Goal: Task Accomplishment & Management: Manage account settings

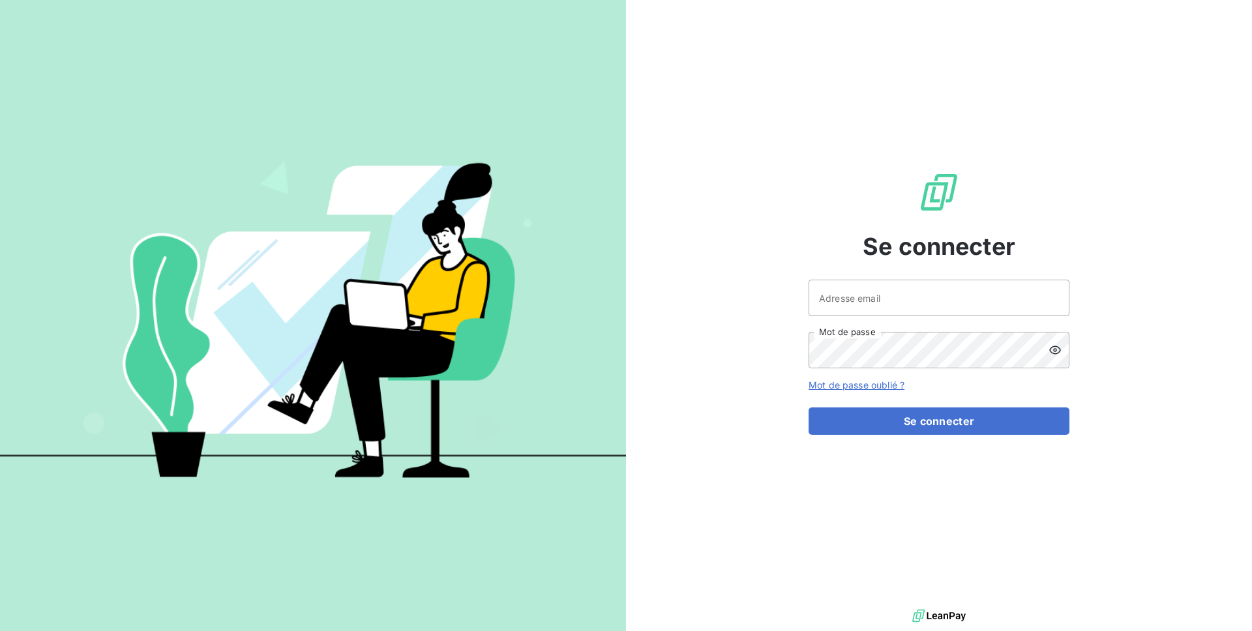
click at [825, 271] on div "Se connecter Adresse email Mot de passe Mot de passe oublié ? Se connecter" at bounding box center [939, 303] width 261 height 606
click at [827, 288] on input "Adresse email" at bounding box center [939, 298] width 261 height 37
type input "admin@skilleos"
click at [809, 408] on button "Se connecter" at bounding box center [939, 421] width 261 height 27
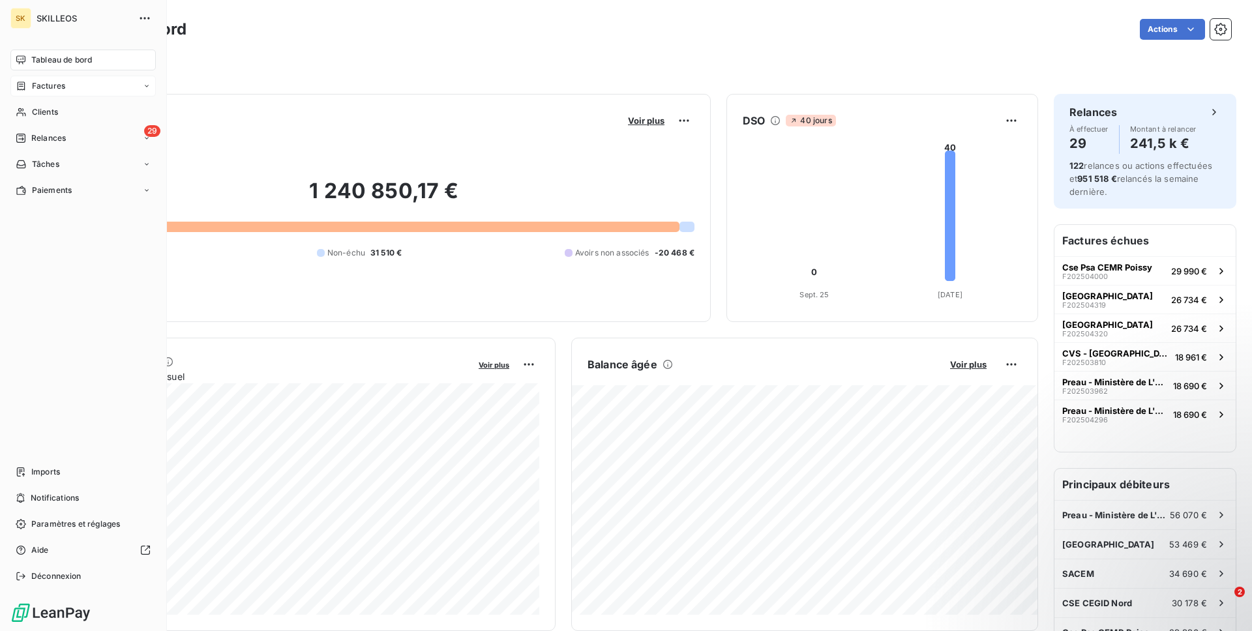
click at [69, 81] on div "Factures" at bounding box center [82, 86] width 145 height 21
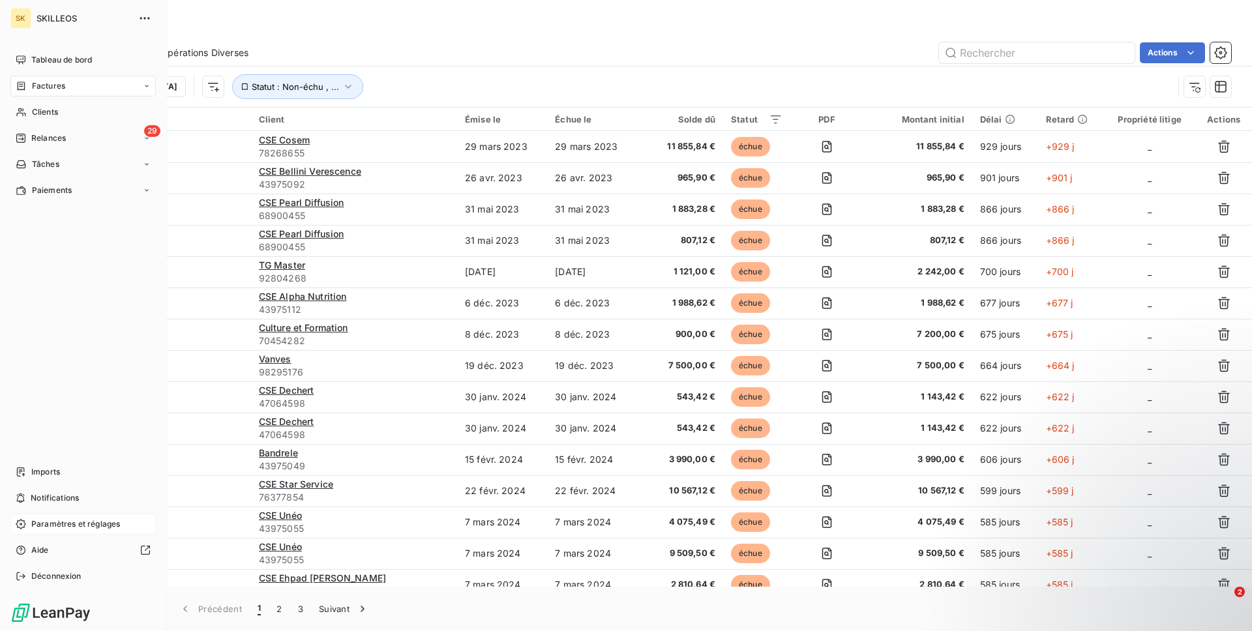
click at [38, 519] on span "Paramètres et réglages" at bounding box center [75, 524] width 89 height 12
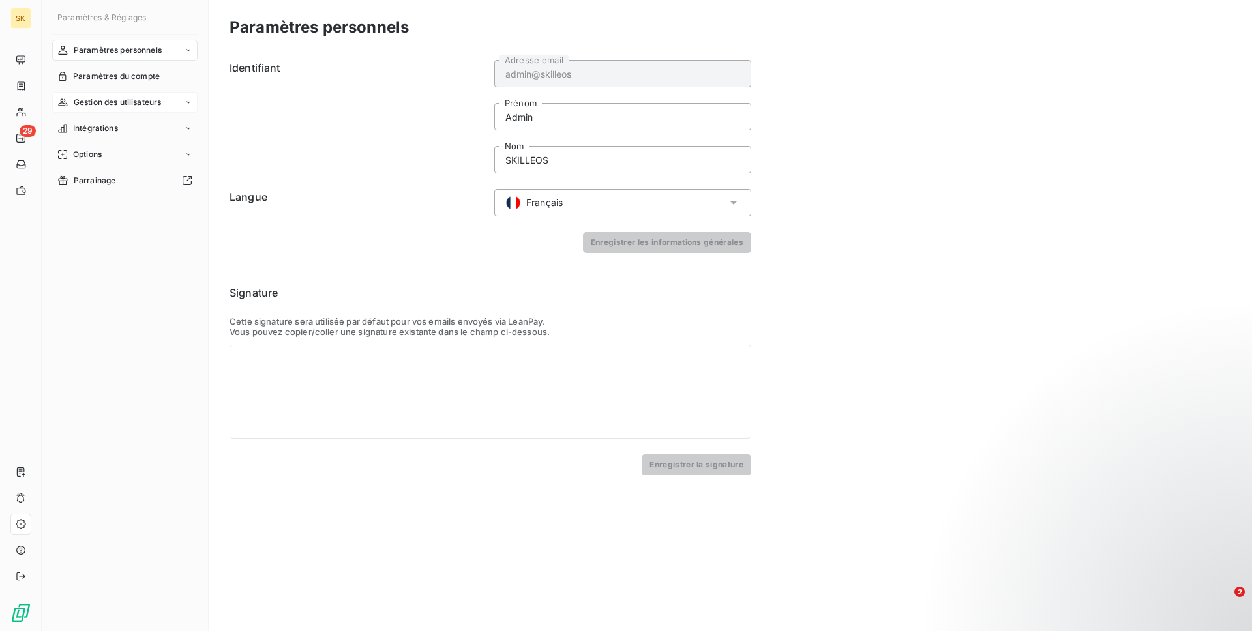
click at [121, 102] on span "Gestion des utilisateurs" at bounding box center [118, 102] width 88 height 12
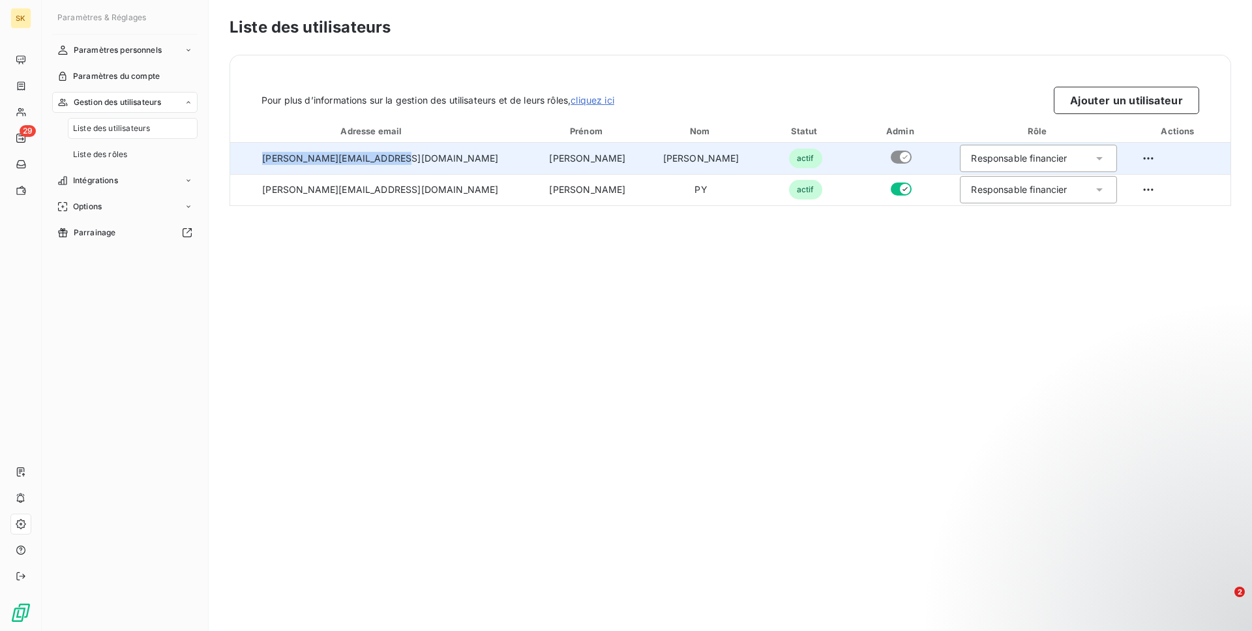
drag, startPoint x: 382, startPoint y: 158, endPoint x: 278, endPoint y: 158, distance: 103.7
click at [278, 158] on td "[PERSON_NAME][EMAIL_ADDRESS][DOMAIN_NAME]" at bounding box center [380, 158] width 301 height 31
drag, startPoint x: 647, startPoint y: 155, endPoint x: 278, endPoint y: 160, distance: 369.1
click at [278, 160] on tr "[PERSON_NAME][EMAIL_ADDRESS][DOMAIN_NAME] [PERSON_NAME] actif Responsable finan…" at bounding box center [730, 158] width 1000 height 31
copy tr "[PERSON_NAME][EMAIL_ADDRESS][DOMAIN_NAME] [PERSON_NAME]"
